Goal: Navigation & Orientation: Find specific page/section

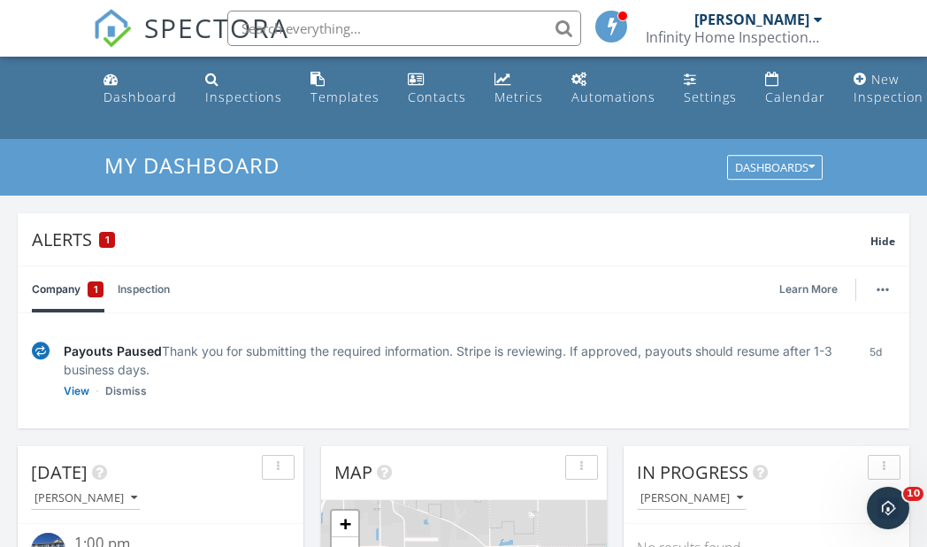
scroll to position [1638, 955]
click at [96, 285] on span "1" at bounding box center [96, 289] width 4 height 18
click at [73, 385] on link "View" at bounding box center [77, 391] width 26 height 18
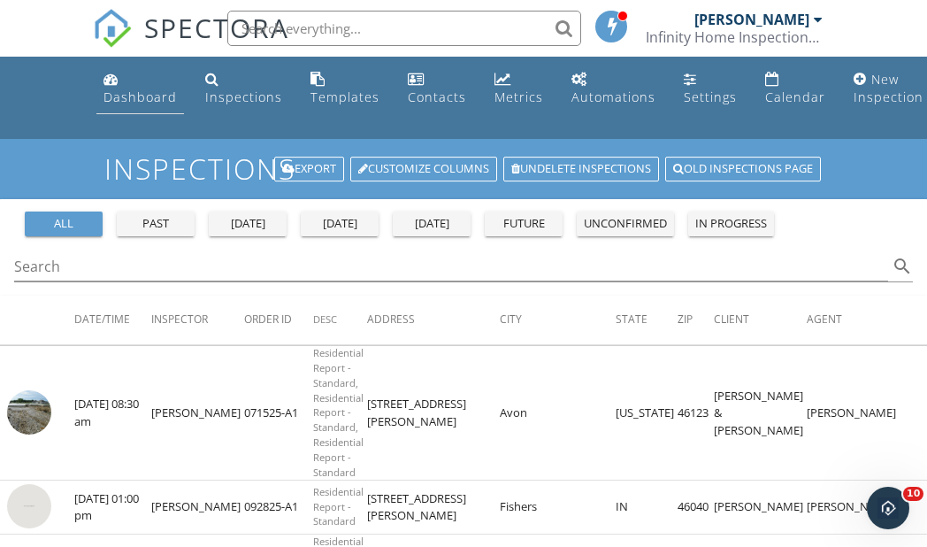
click at [146, 96] on div "Dashboard" at bounding box center [140, 96] width 73 height 17
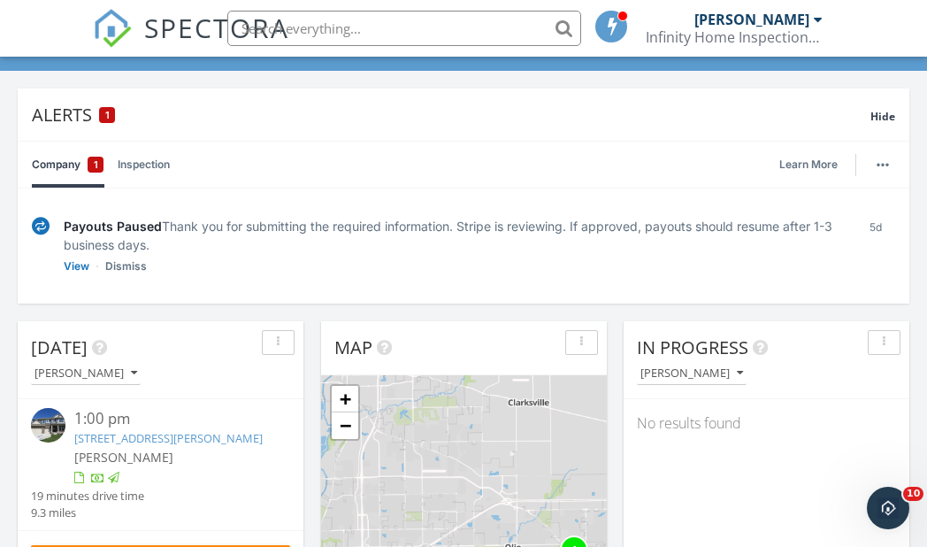
scroll to position [88, 0]
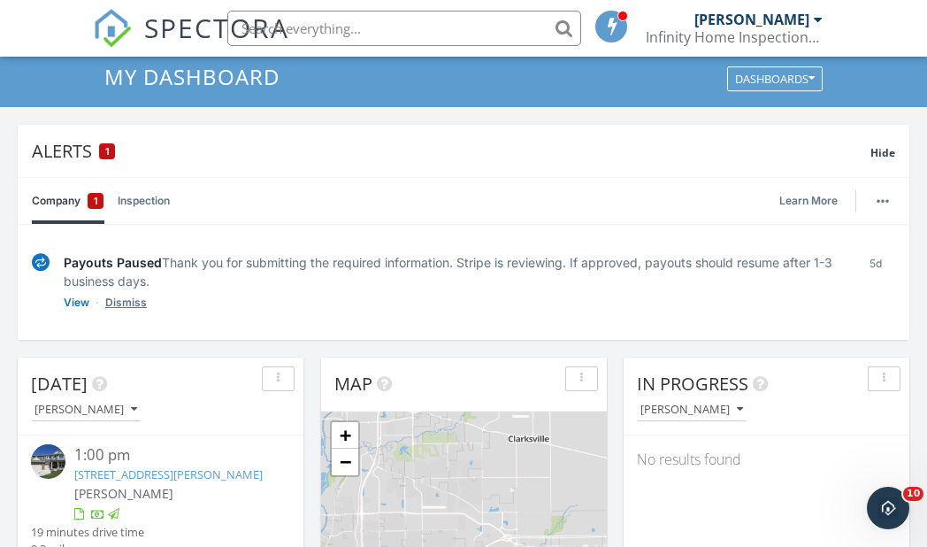
click at [130, 301] on link "Dismiss" at bounding box center [126, 303] width 42 height 18
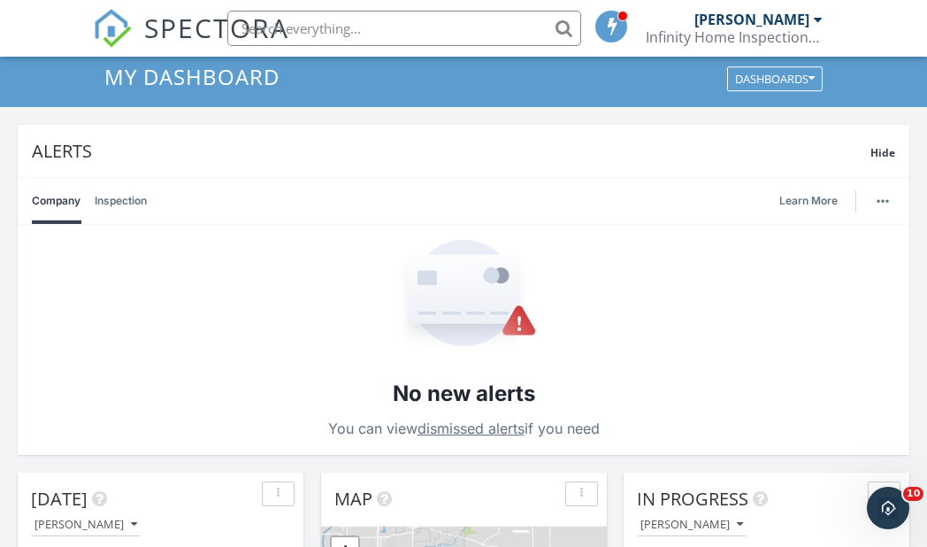
scroll to position [0, 0]
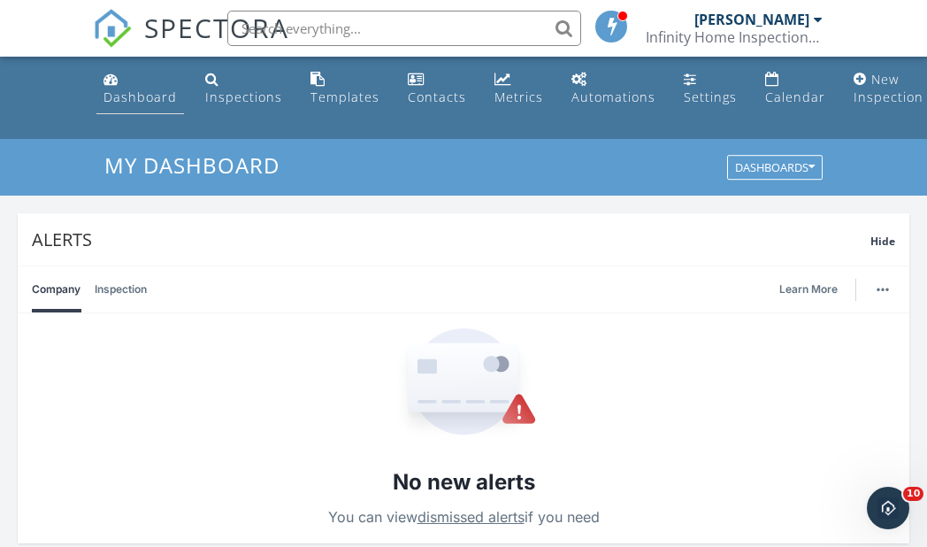
click at [104, 95] on div "Dashboard" at bounding box center [140, 96] width 73 height 17
